Goal: Find specific page/section: Find specific page/section

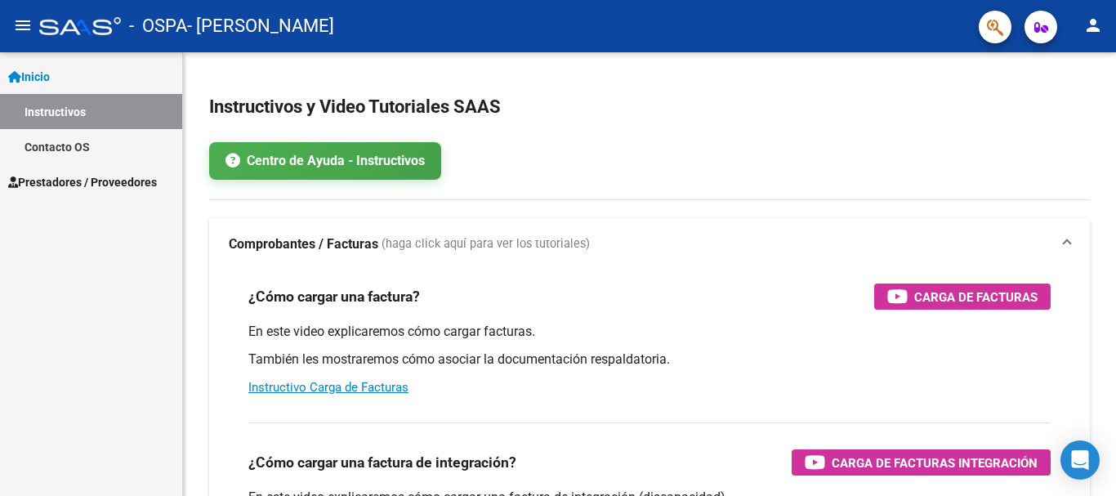
click at [106, 175] on span "Prestadores / Proveedores" at bounding box center [82, 182] width 149 height 18
